Goal: Transaction & Acquisition: Purchase product/service

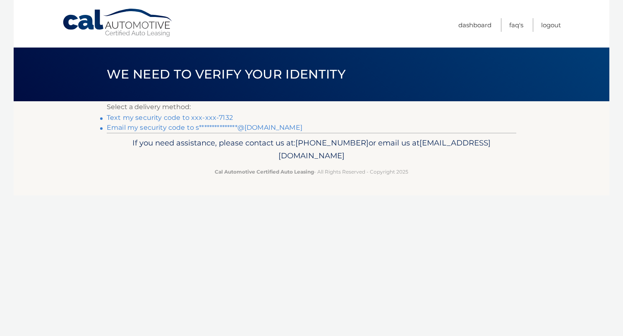
click at [185, 117] on link "Text my security code to xxx-xxx-7132" at bounding box center [170, 118] width 126 height 8
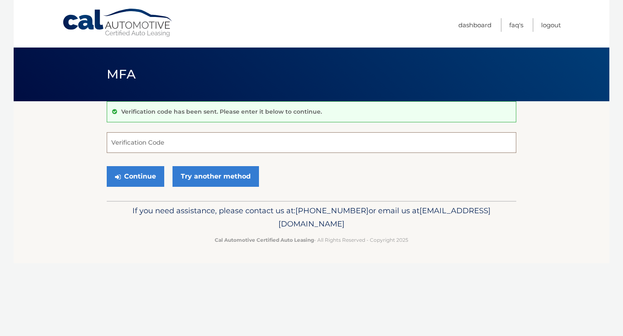
click at [186, 139] on input "Verification Code" at bounding box center [311, 142] width 409 height 21
click at [347, 139] on input "Verification Code" at bounding box center [311, 142] width 409 height 21
type input "227465"
click at [107, 166] on button "Continue" at bounding box center [135, 176] width 57 height 21
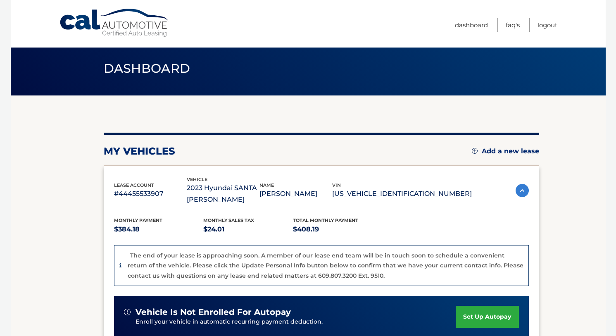
scroll to position [165, 0]
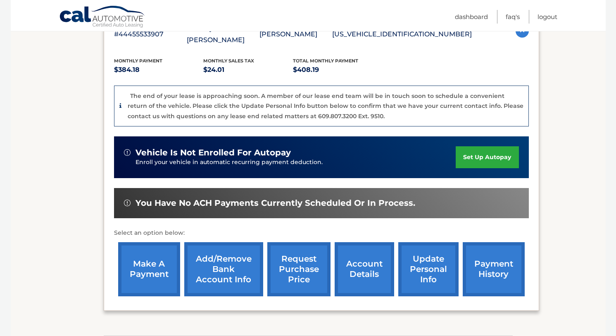
click at [141, 280] on link "make a payment" at bounding box center [149, 269] width 62 height 54
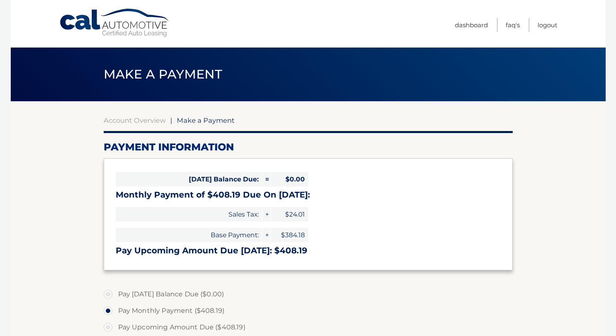
select select "NDBiYzA2ODgtNDc1ZC00NGUwLTgyNTctZGNiMWE4ODAzNzMy"
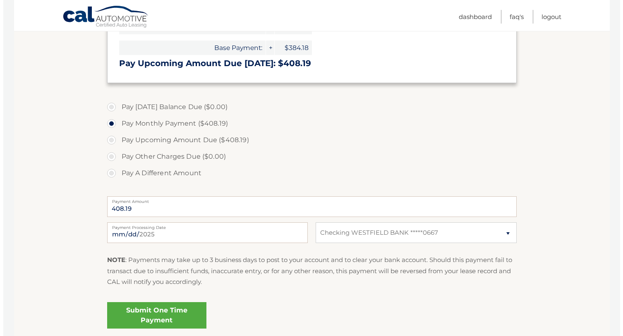
scroll to position [207, 0]
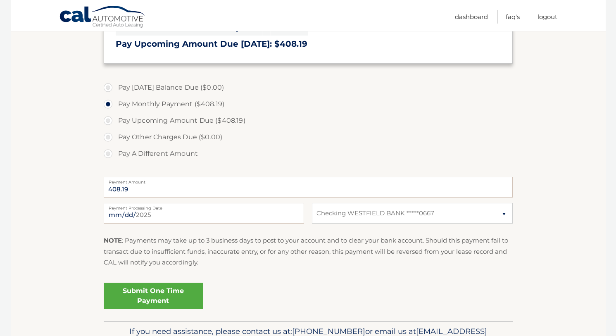
click at [148, 290] on link "Submit One Time Payment" at bounding box center [153, 296] width 99 height 26
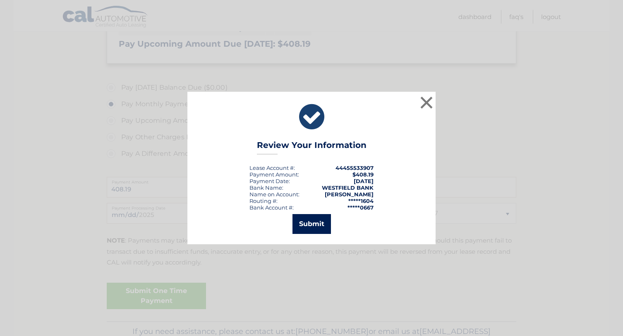
click at [306, 227] on button "Submit" at bounding box center [311, 224] width 38 height 20
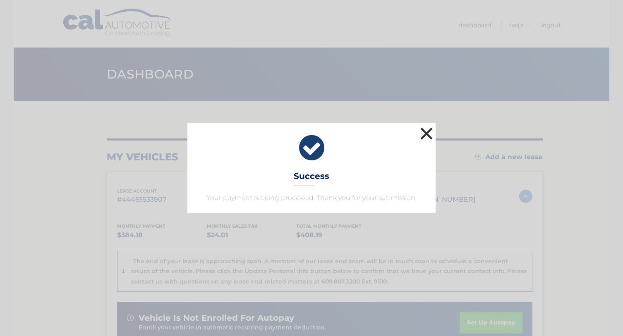
click at [424, 135] on button "×" at bounding box center [426, 133] width 17 height 17
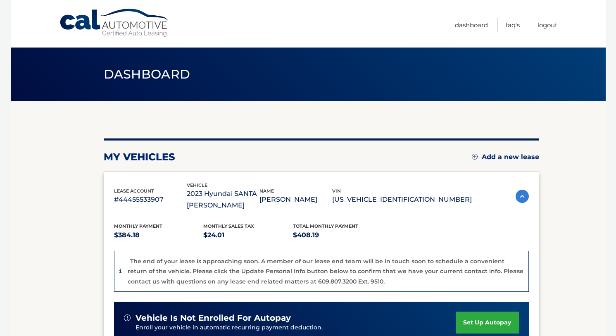
click at [117, 70] on span "Dashboard" at bounding box center [147, 74] width 87 height 15
click at [470, 22] on link "Dashboard" at bounding box center [471, 25] width 33 height 14
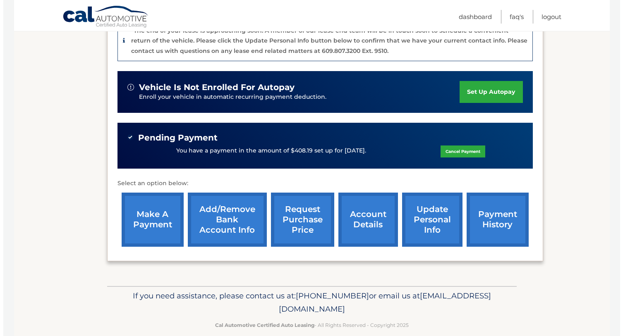
scroll to position [244, 0]
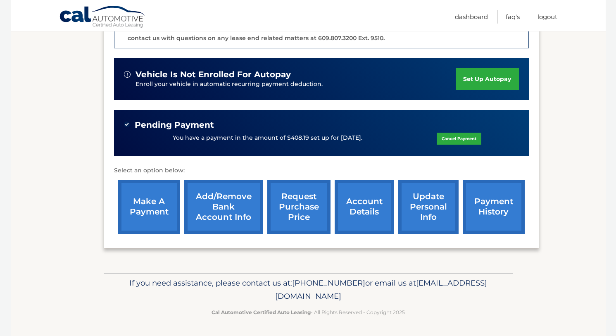
click at [309, 211] on link "request purchase price" at bounding box center [299, 207] width 63 height 54
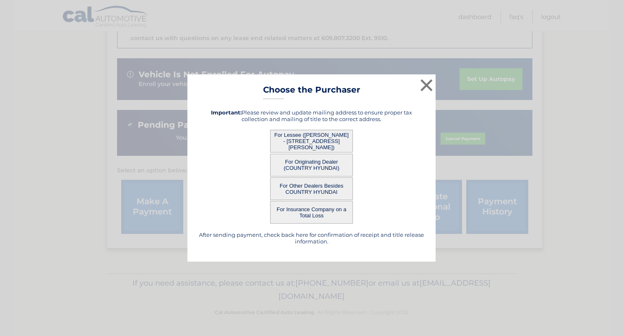
scroll to position [0, 0]
click at [324, 135] on button "For Lessee ([PERSON_NAME] - [STREET_ADDRESS][PERSON_NAME])" at bounding box center [311, 141] width 83 height 23
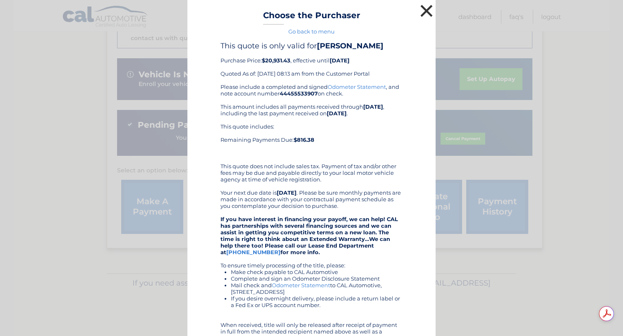
click at [421, 10] on button "×" at bounding box center [426, 10] width 17 height 17
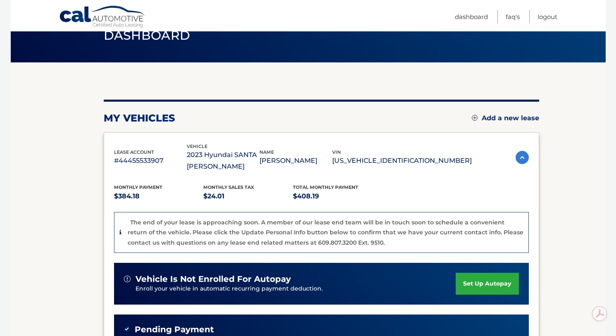
scroll to position [37, 0]
